Goal: Navigation & Orientation: Find specific page/section

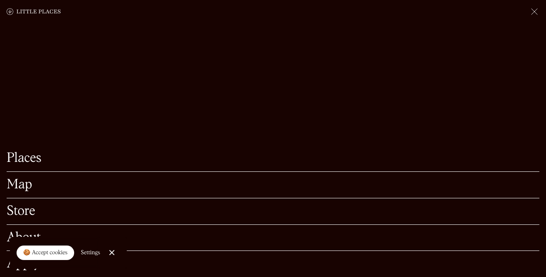
scroll to position [94, 0]
click at [39, 157] on link "Places" at bounding box center [273, 158] width 533 height 13
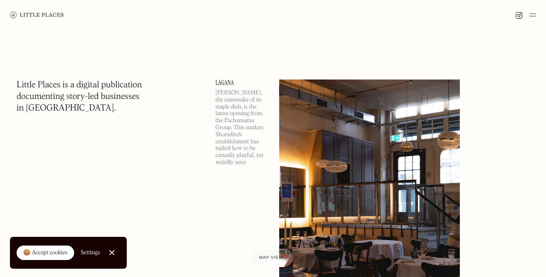
click at [532, 11] on img at bounding box center [533, 15] width 7 height 10
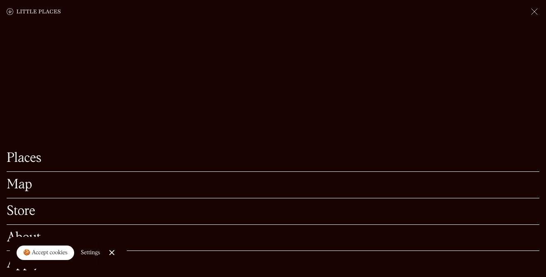
scroll to position [157, 0]
click at [24, 190] on link "Map" at bounding box center [273, 185] width 533 height 13
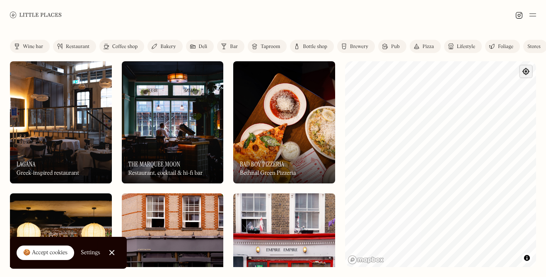
click at [526, 74] on span "Find my location" at bounding box center [526, 71] width 12 height 12
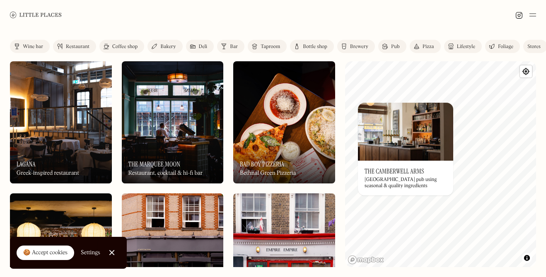
click at [382, 155] on div "© Mapbox © OpenStreetMap Improve this map On Our Radar The Camberwell Arms Sout…" at bounding box center [440, 164] width 191 height 206
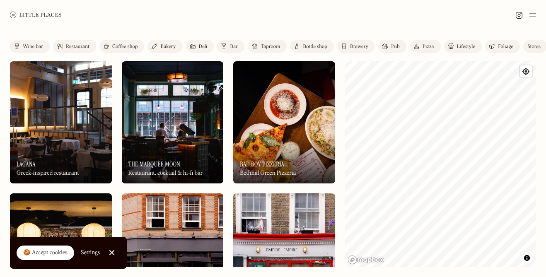
click at [546, 134] on html "Places Map Store About Apply 🍪 Accept cookies Settings Close Cookie Popup Close…" at bounding box center [273, 138] width 546 height 277
click at [546, 93] on html "Places Map Store About Apply 🍪 Accept cookies Settings Close Cookie Popup Close…" at bounding box center [273, 138] width 546 height 277
click at [546, 115] on html "Places Map Store About Apply 🍪 Accept cookies Settings Close Cookie Popup Close…" at bounding box center [273, 138] width 546 height 277
click at [500, 54] on div "Label Wine bar Restaurant Coffee shop Bakery Deli Bar Taproom Bottle shop Brewe…" at bounding box center [273, 153] width 546 height 247
click at [537, 172] on div "Label Wine bar Restaurant Coffee shop Bakery Deli Bar Taproom Bottle shop Brewe…" at bounding box center [273, 153] width 546 height 247
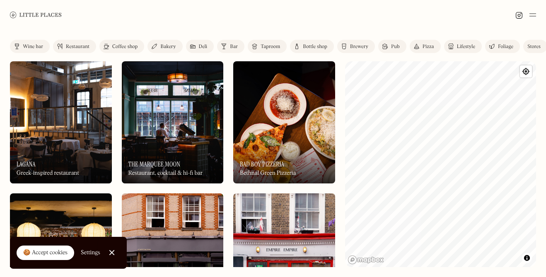
click at [546, 181] on html "Places Map Store About Apply 🍪 Accept cookies Settings Close Cookie Popup Close…" at bounding box center [273, 138] width 546 height 277
click at [546, 238] on html "Places Map Store About Apply 🍪 Accept cookies Settings Close Cookie Popup Close…" at bounding box center [273, 138] width 546 height 277
click at [27, 14] on img at bounding box center [36, 15] width 52 height 6
